Goal: Information Seeking & Learning: Check status

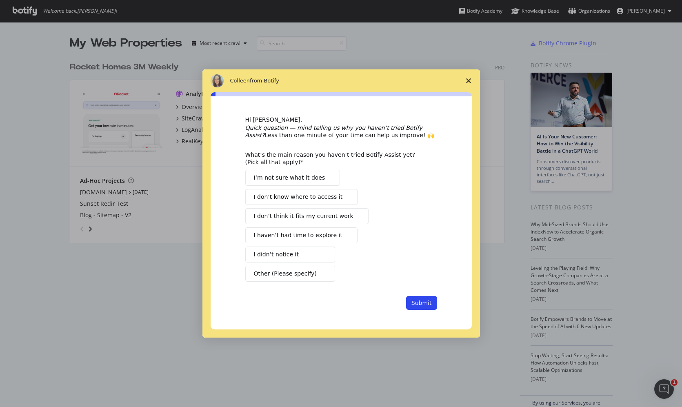
click at [470, 85] on span "Close survey" at bounding box center [468, 80] width 23 height 23
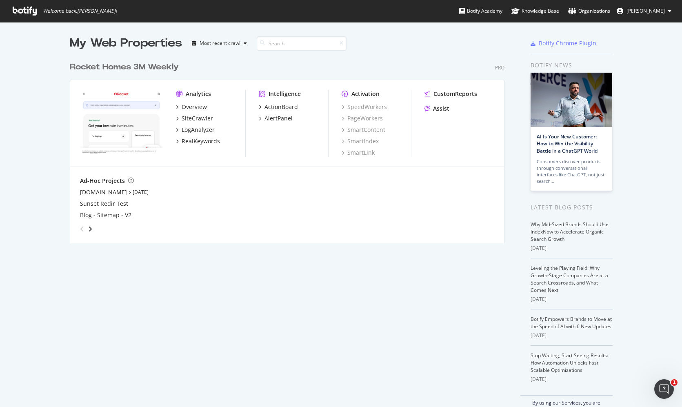
click at [123, 64] on div "Rocket Homes 3M Weekly" at bounding box center [124, 67] width 109 height 12
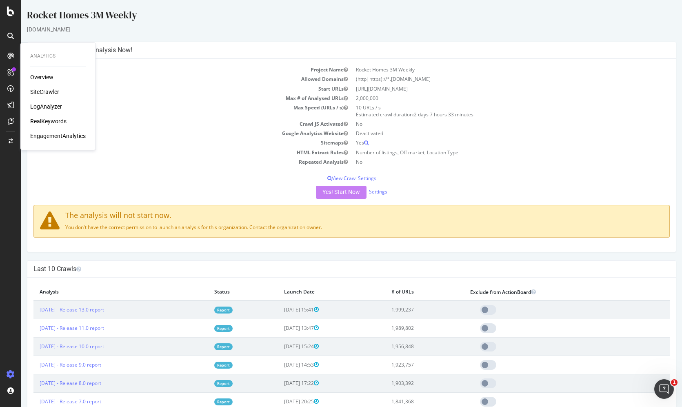
click at [52, 106] on div "LogAnalyzer" at bounding box center [46, 106] width 32 height 8
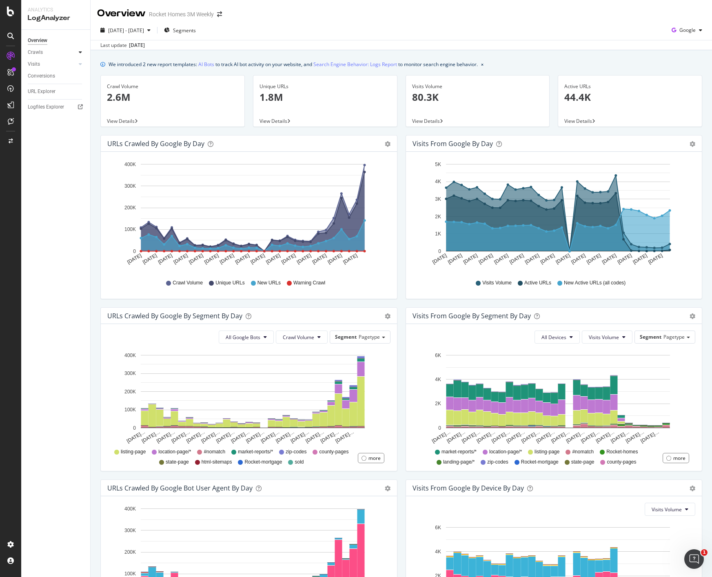
click at [82, 49] on div at bounding box center [80, 52] width 8 height 8
click at [57, 64] on div "Daily Distribution" at bounding box center [50, 64] width 38 height 9
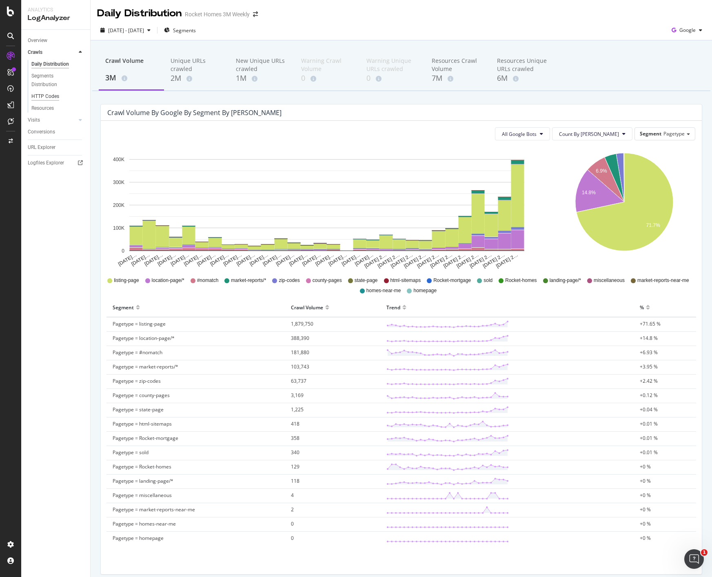
click at [52, 95] on div "HTTP Codes" at bounding box center [45, 96] width 28 height 9
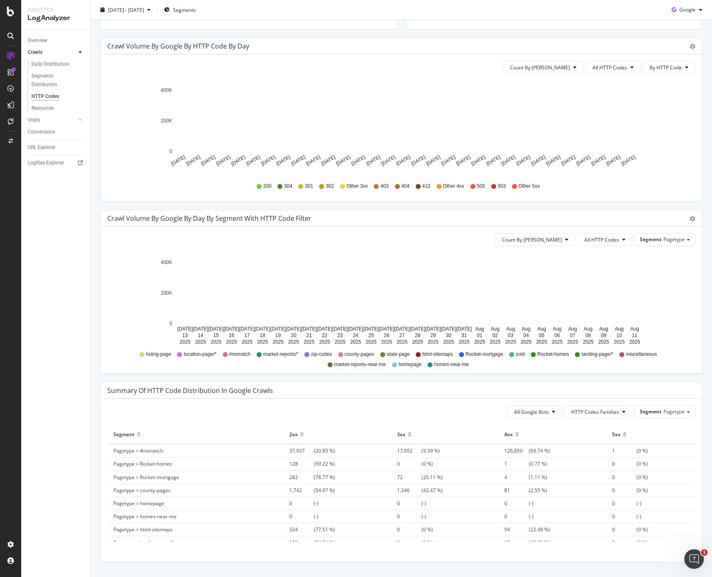
scroll to position [267, 0]
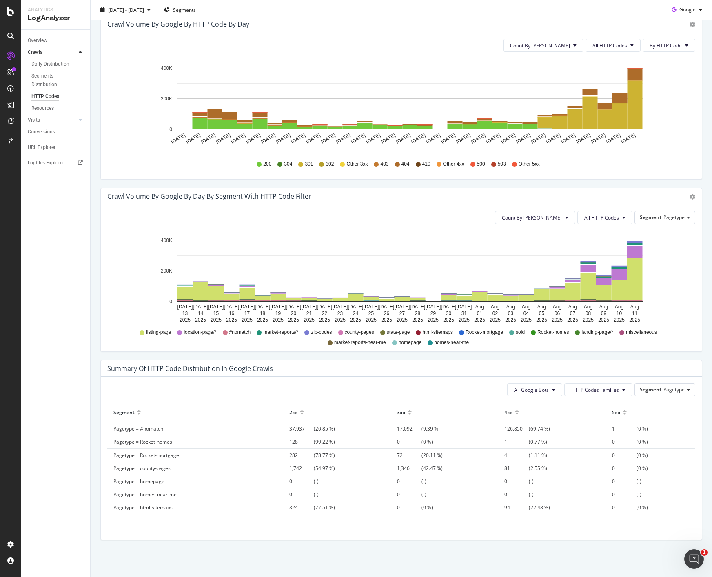
click at [408, 407] on div at bounding box center [410, 416] width 4 height 6
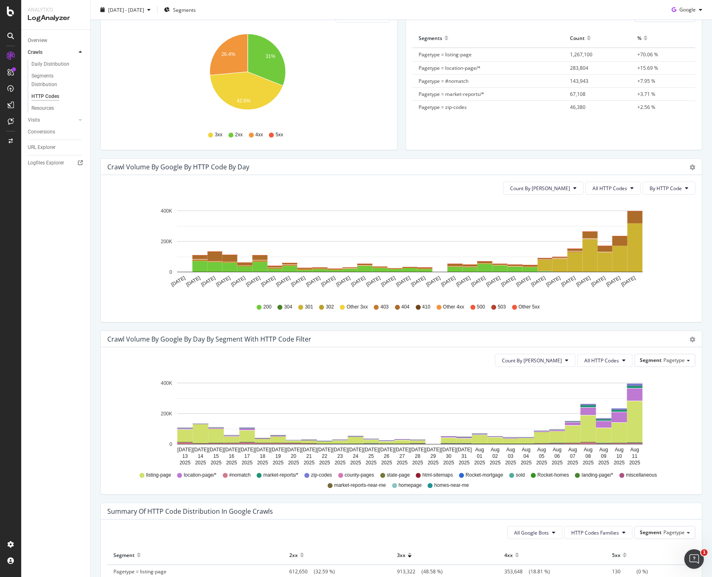
scroll to position [0, 0]
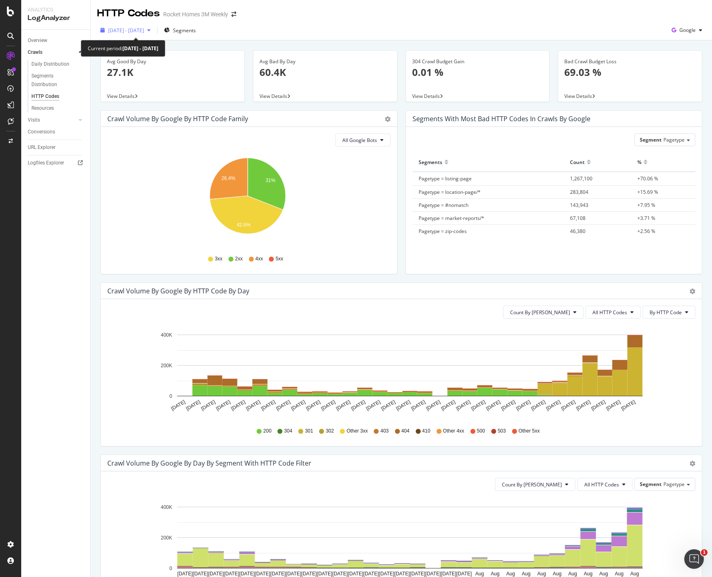
click at [154, 29] on div "button" at bounding box center [149, 30] width 10 height 5
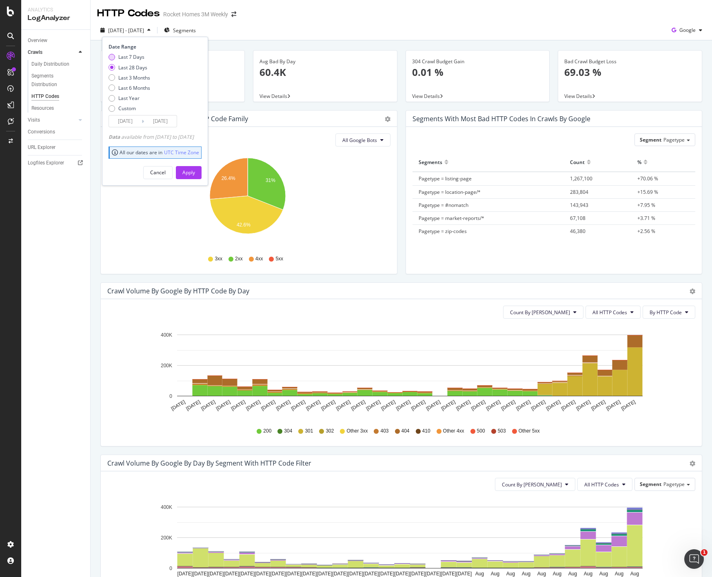
click at [128, 60] on div "Last 7 Days" at bounding box center [131, 56] width 26 height 7
type input "[DATE]"
click at [195, 175] on div "Apply" at bounding box center [188, 172] width 13 height 7
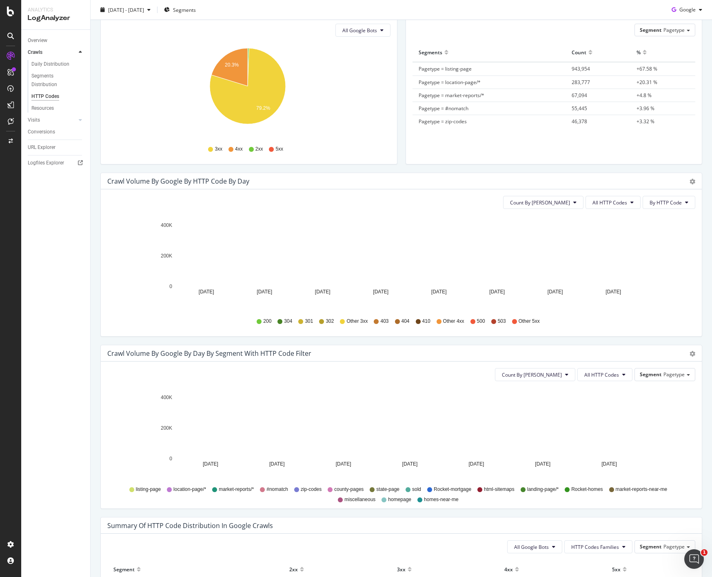
scroll to position [267, 0]
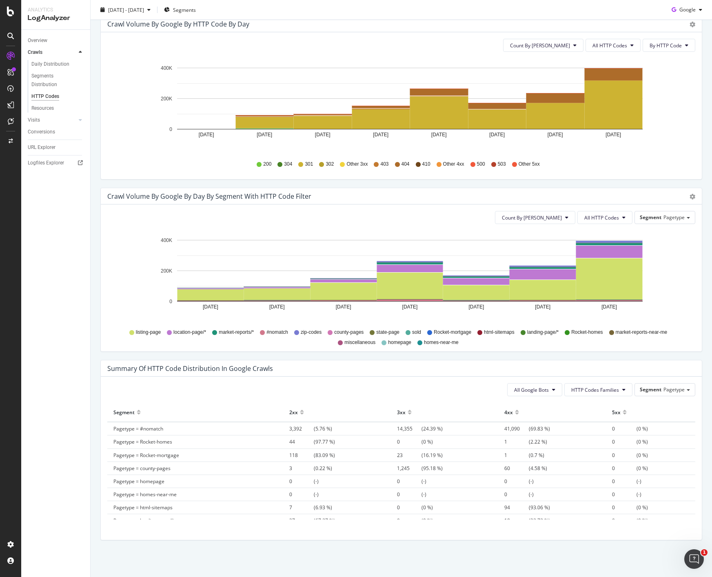
click at [408, 407] on div at bounding box center [410, 416] width 4 height 6
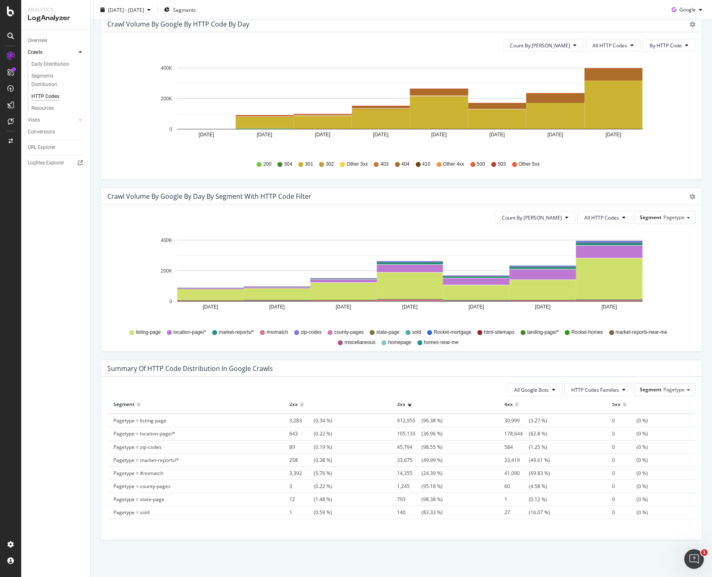
scroll to position [5, 0]
click at [328, 377] on div "All Google Bots HTTP Codes Families Segment Pagetype Hold CTRL while clicking t…" at bounding box center [401, 458] width 601 height 163
click at [323, 378] on div "All Google Bots HTTP Codes Families Segment Pagetype Hold CTRL while clicking t…" at bounding box center [401, 458] width 601 height 163
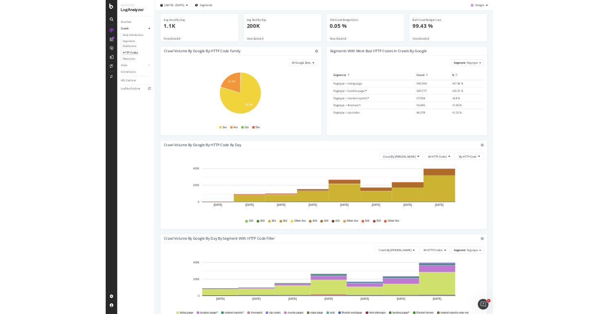
scroll to position [0, 0]
